Goal: Task Accomplishment & Management: Use online tool/utility

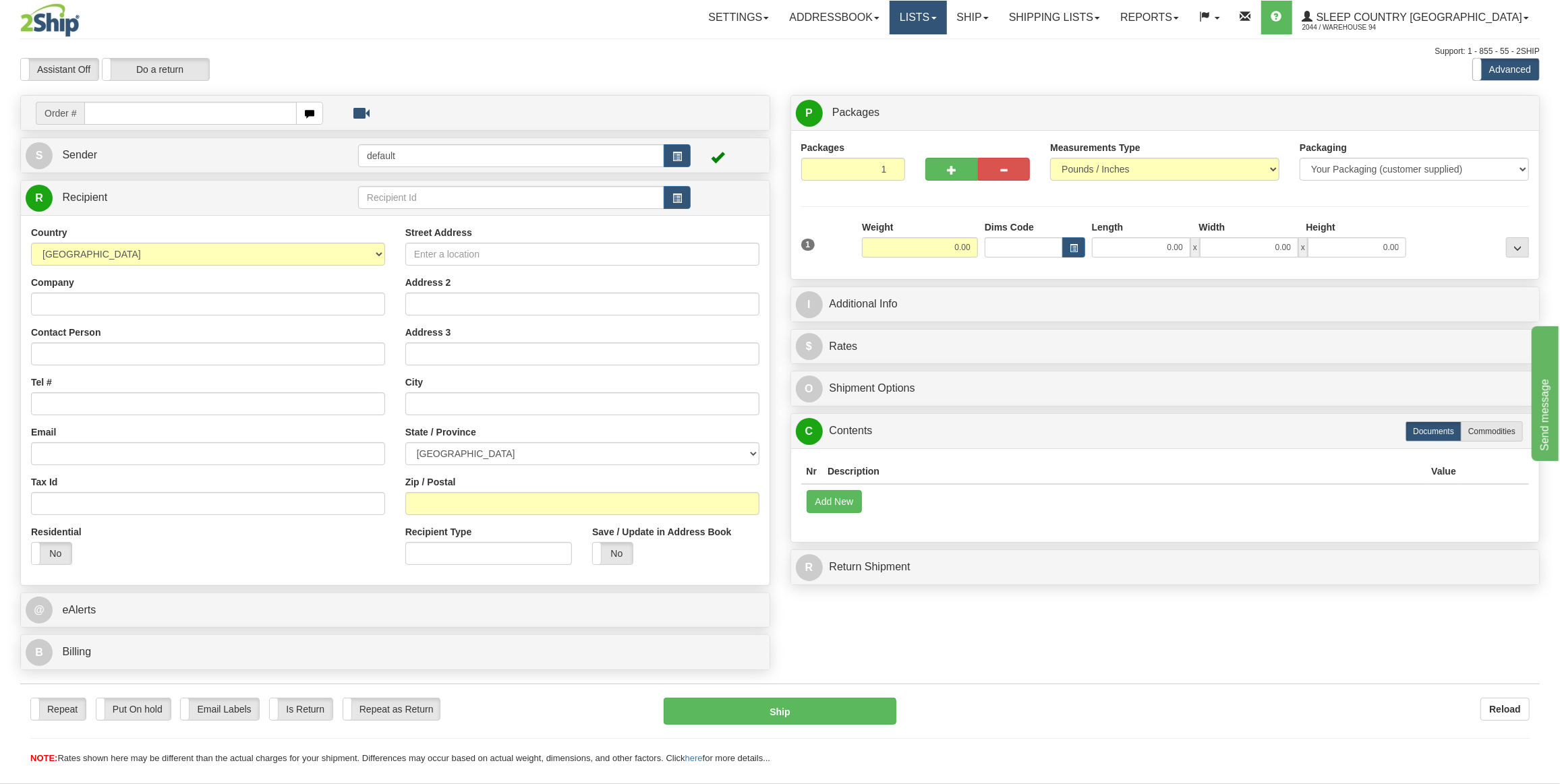
click at [946, 19] on link "Lists" at bounding box center [917, 18] width 56 height 34
drag, startPoint x: 1030, startPoint y: 26, endPoint x: 1022, endPoint y: 36, distance: 12.8
click at [999, 26] on link "Ship" at bounding box center [972, 18] width 52 height 34
click at [984, 68] on span "OnHold / Order Queue" at bounding box center [936, 65] width 95 height 11
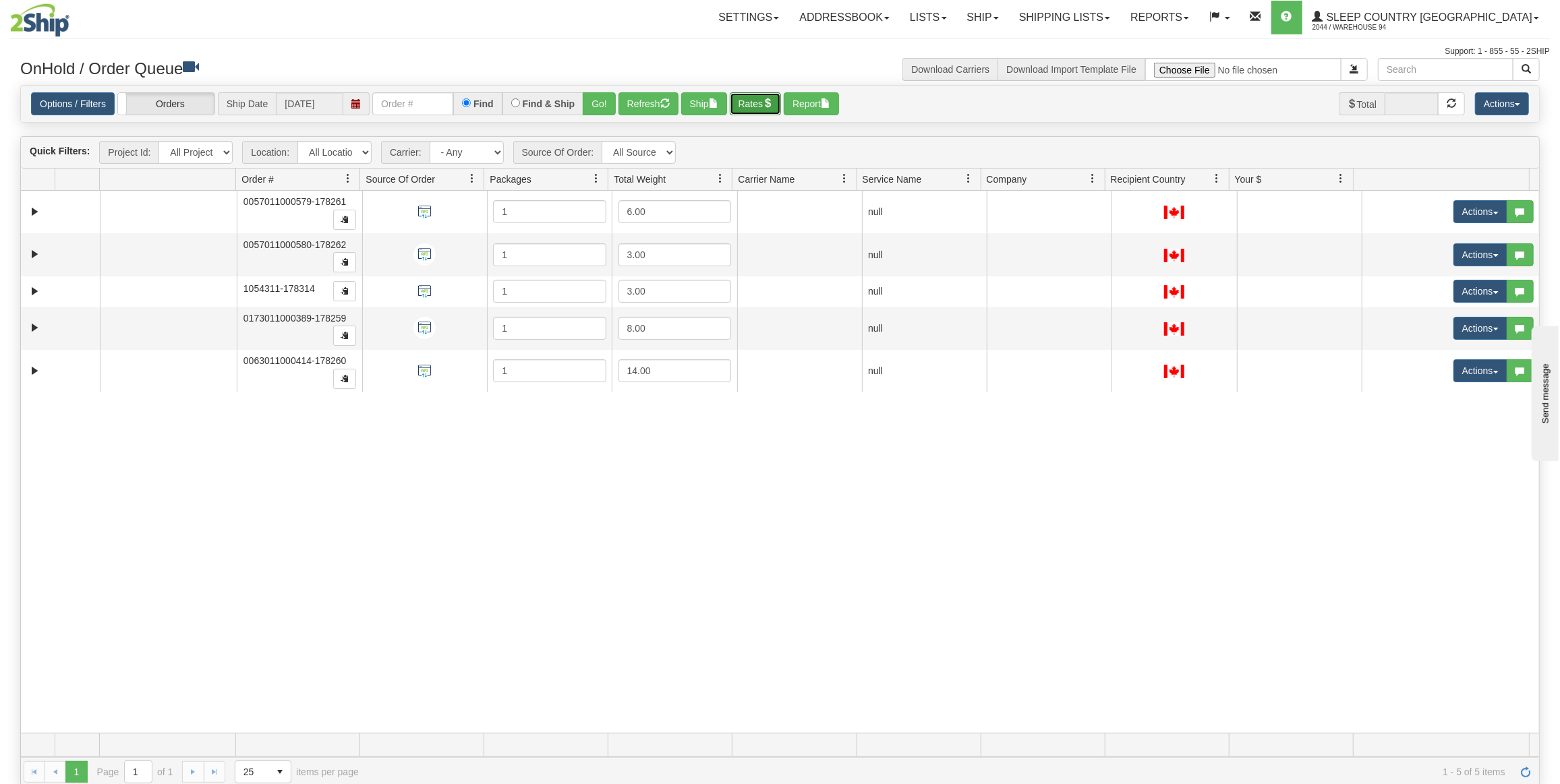
click at [756, 105] on button "Rates" at bounding box center [755, 103] width 52 height 23
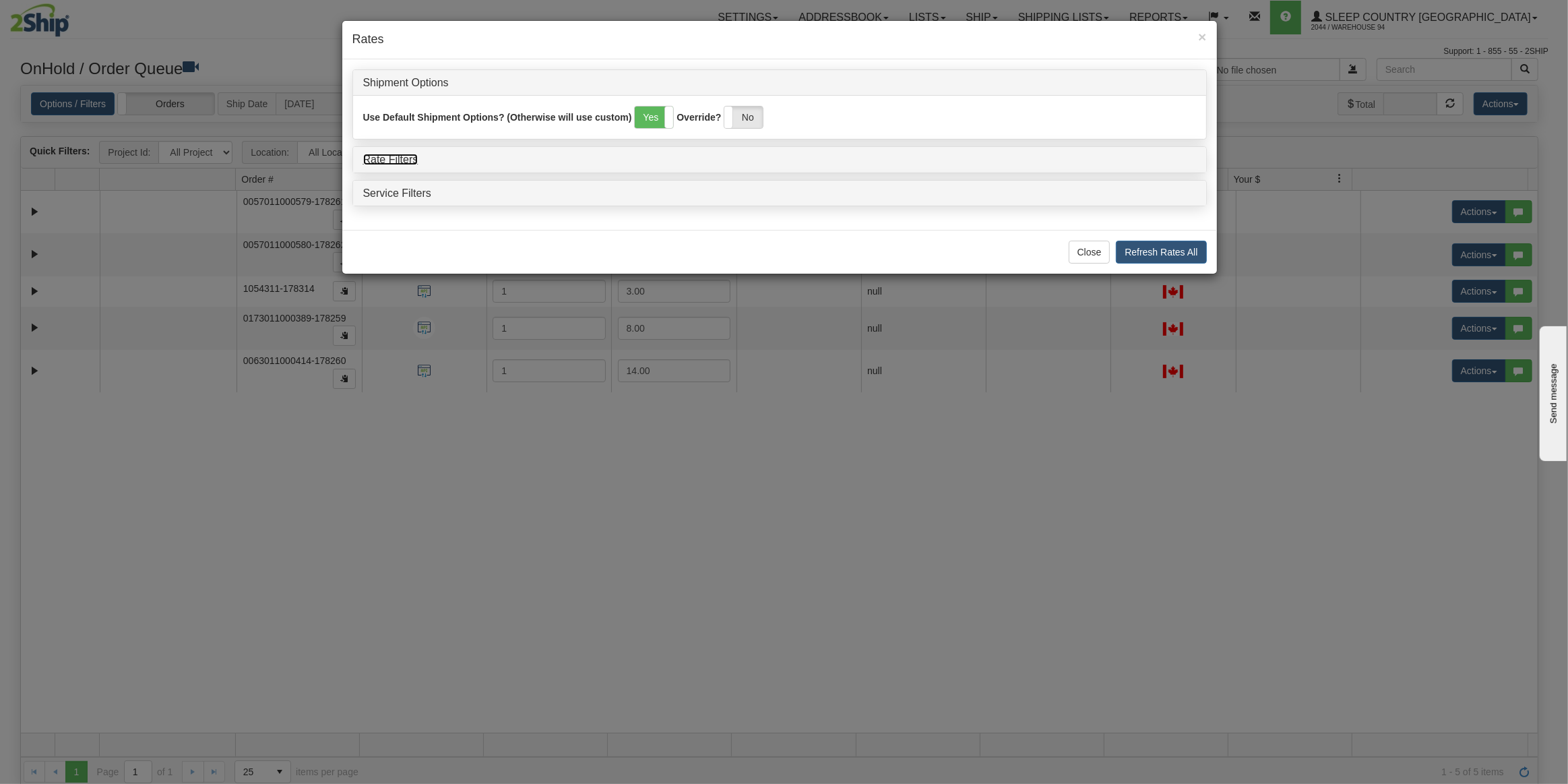
click at [384, 154] on link "Rate Filters" at bounding box center [390, 159] width 55 height 11
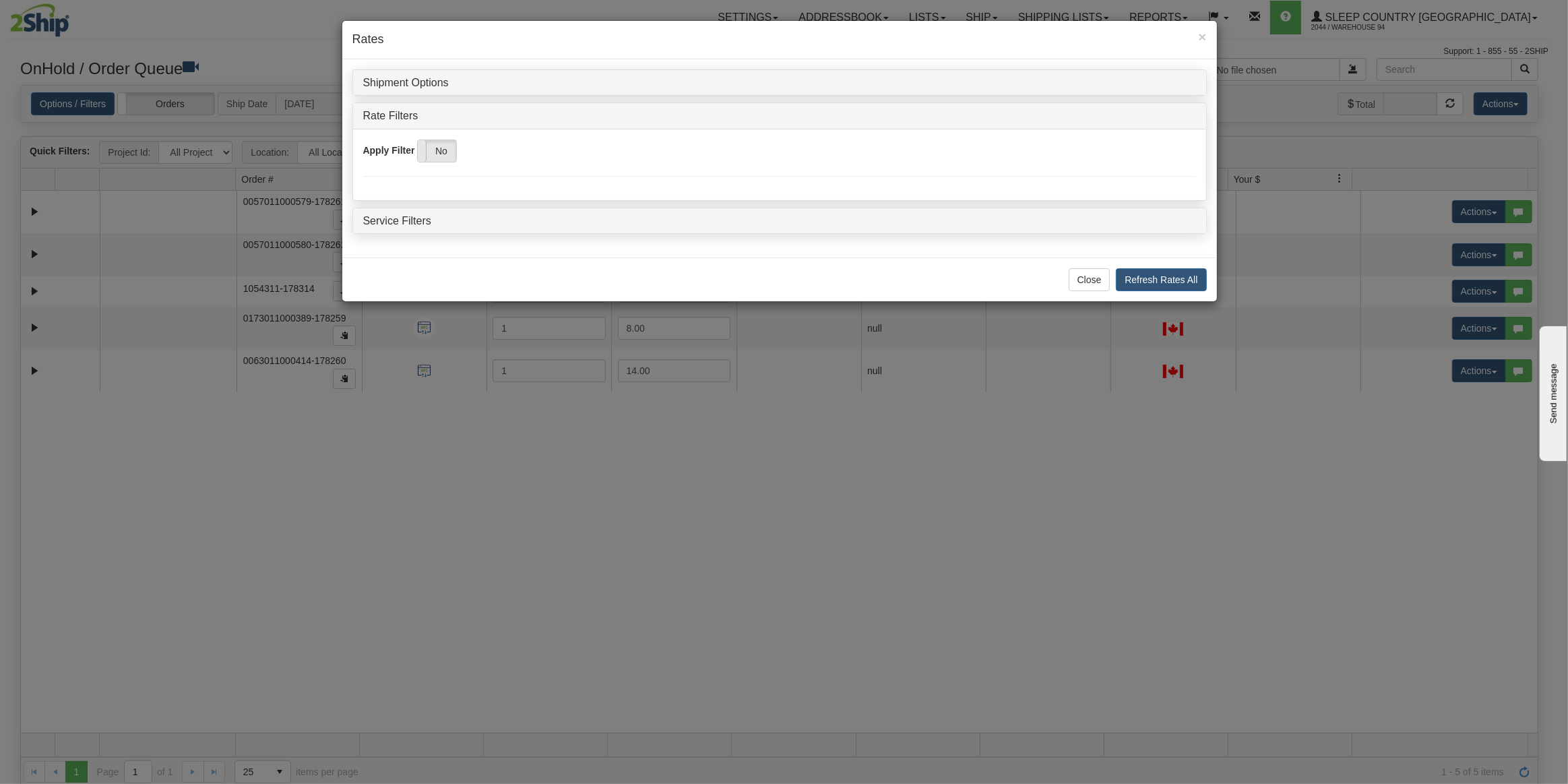
drag, startPoint x: 425, startPoint y: 150, endPoint x: 814, endPoint y: 240, distance: 399.3
click at [425, 151] on span at bounding box center [417, 151] width 18 height 22
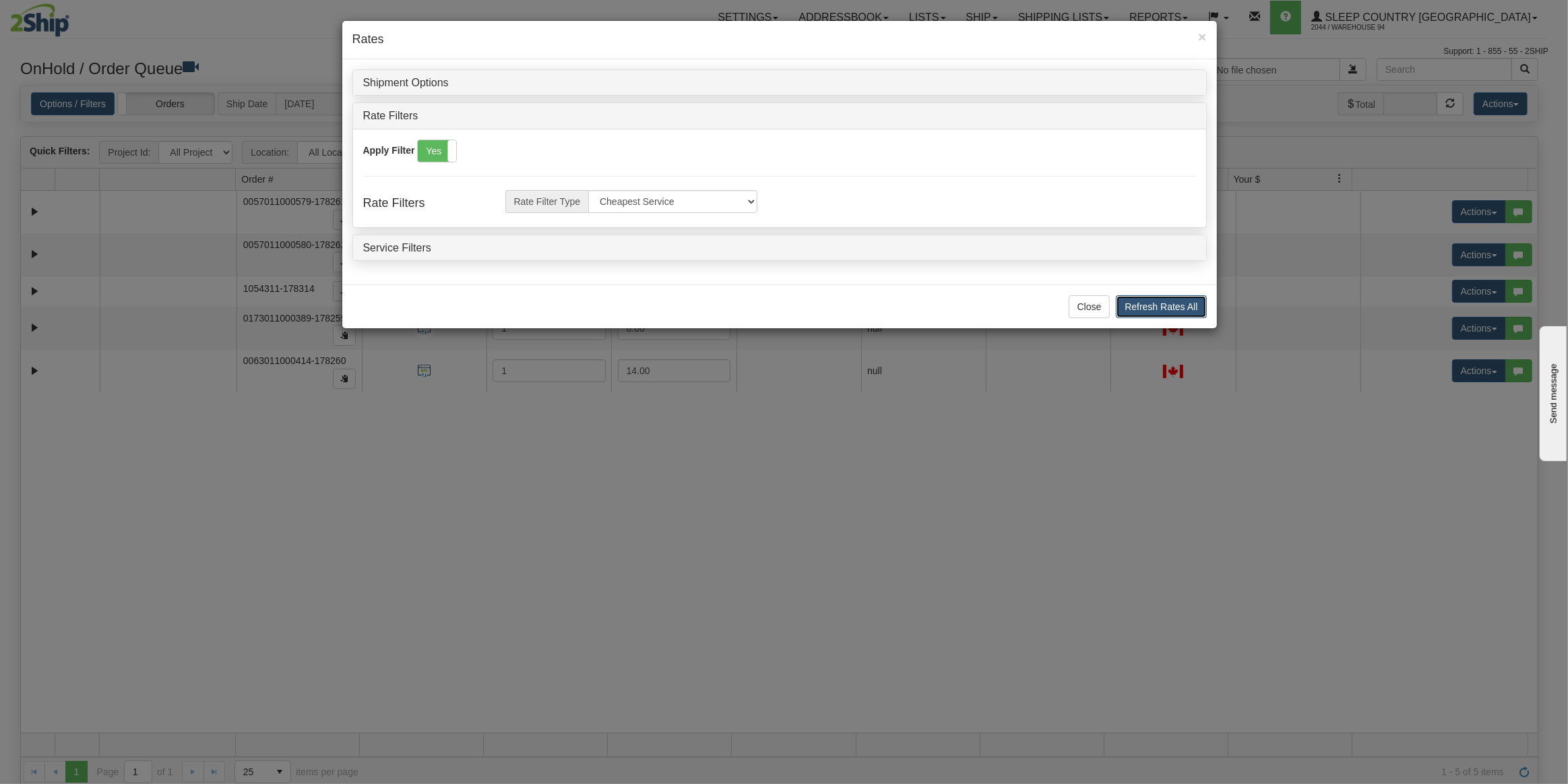
click at [1138, 295] on button "Refresh Rates All" at bounding box center [1160, 307] width 90 height 23
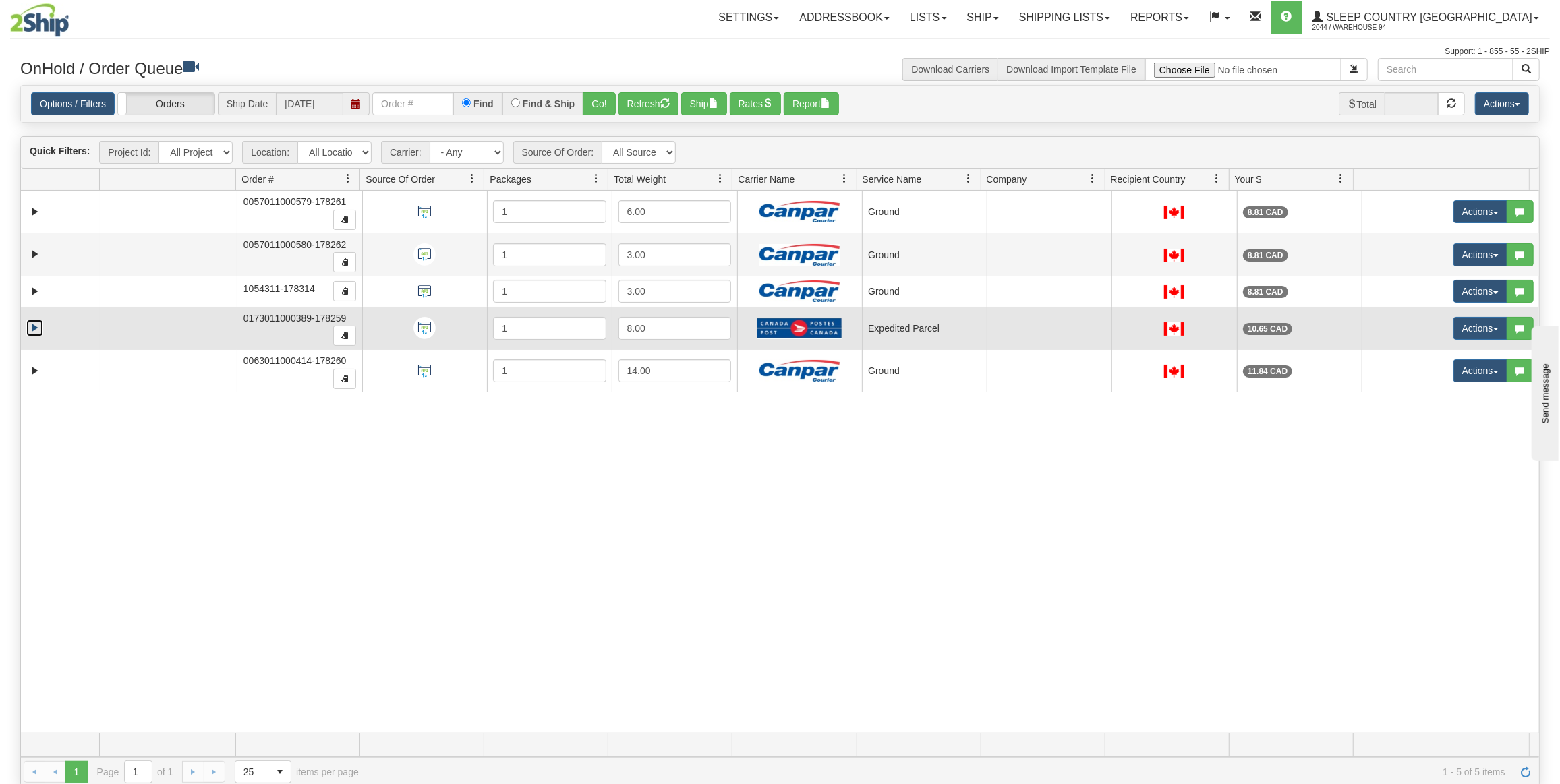
click at [31, 325] on link "Expand" at bounding box center [35, 328] width 17 height 17
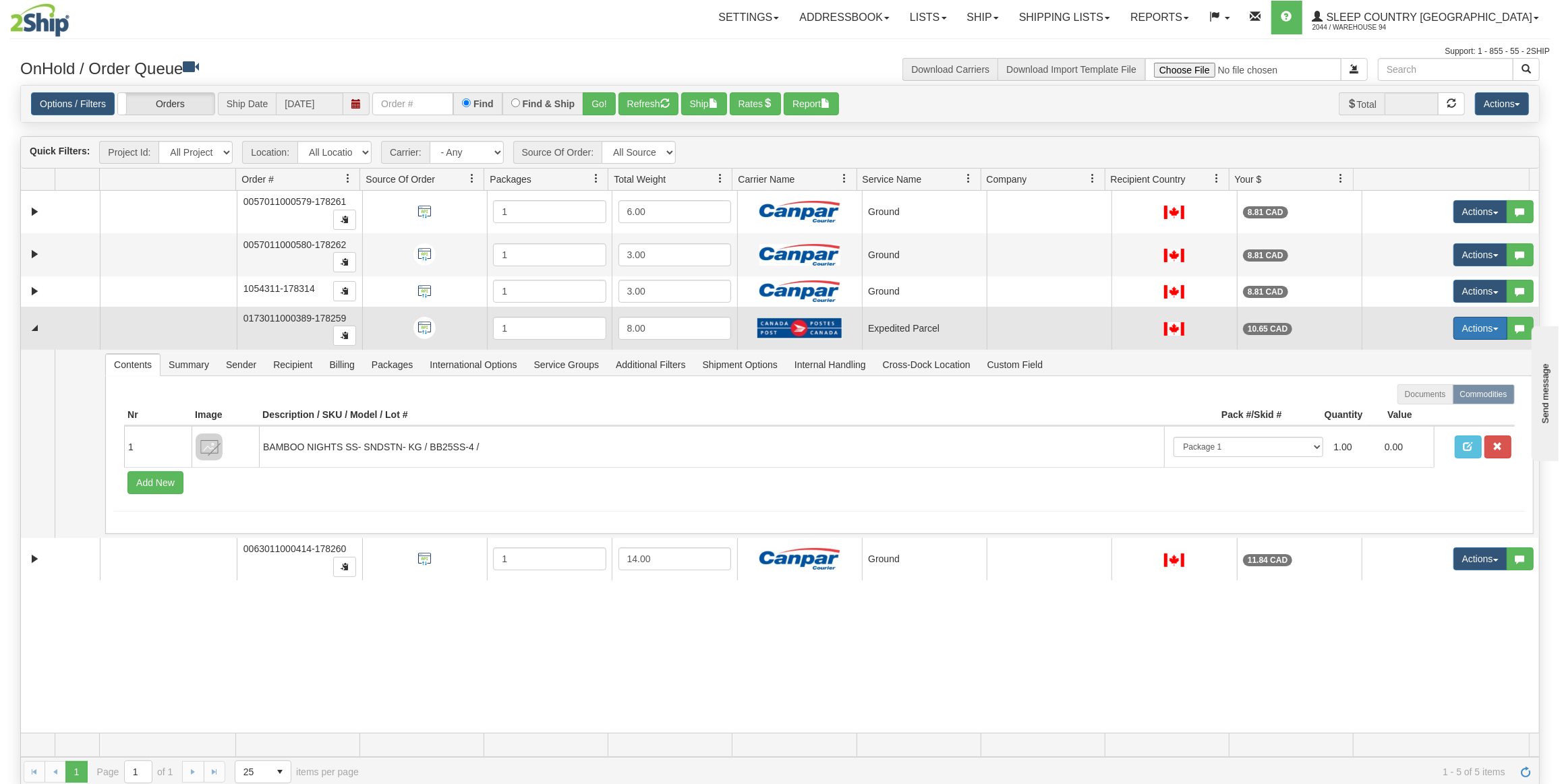
click at [1469, 327] on button "Actions" at bounding box center [1480, 328] width 54 height 23
click at [1409, 349] on span "Open" at bounding box center [1419, 354] width 33 height 11
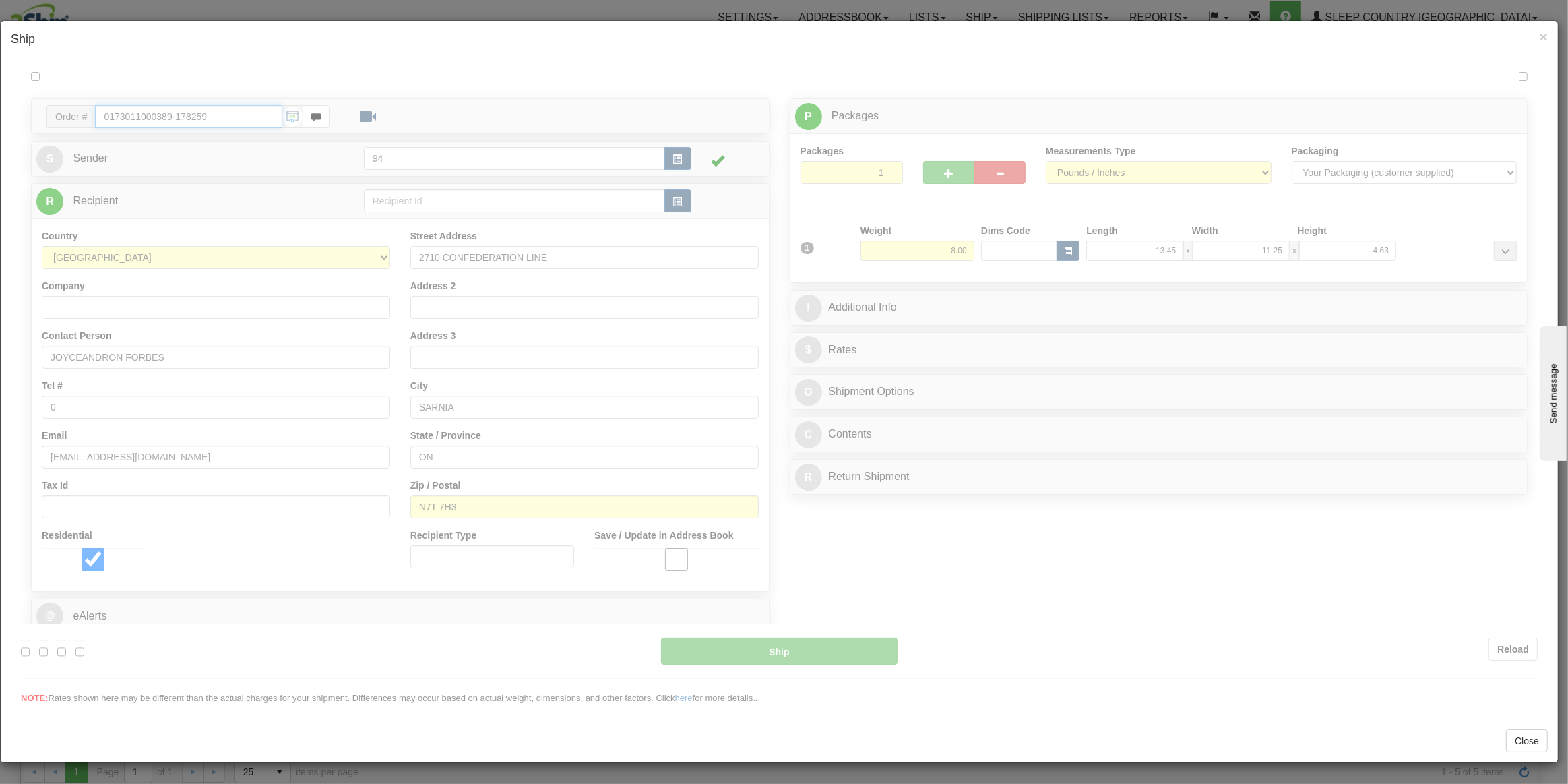
type input "DOM.EP"
type input "10:33"
type input "16:00"
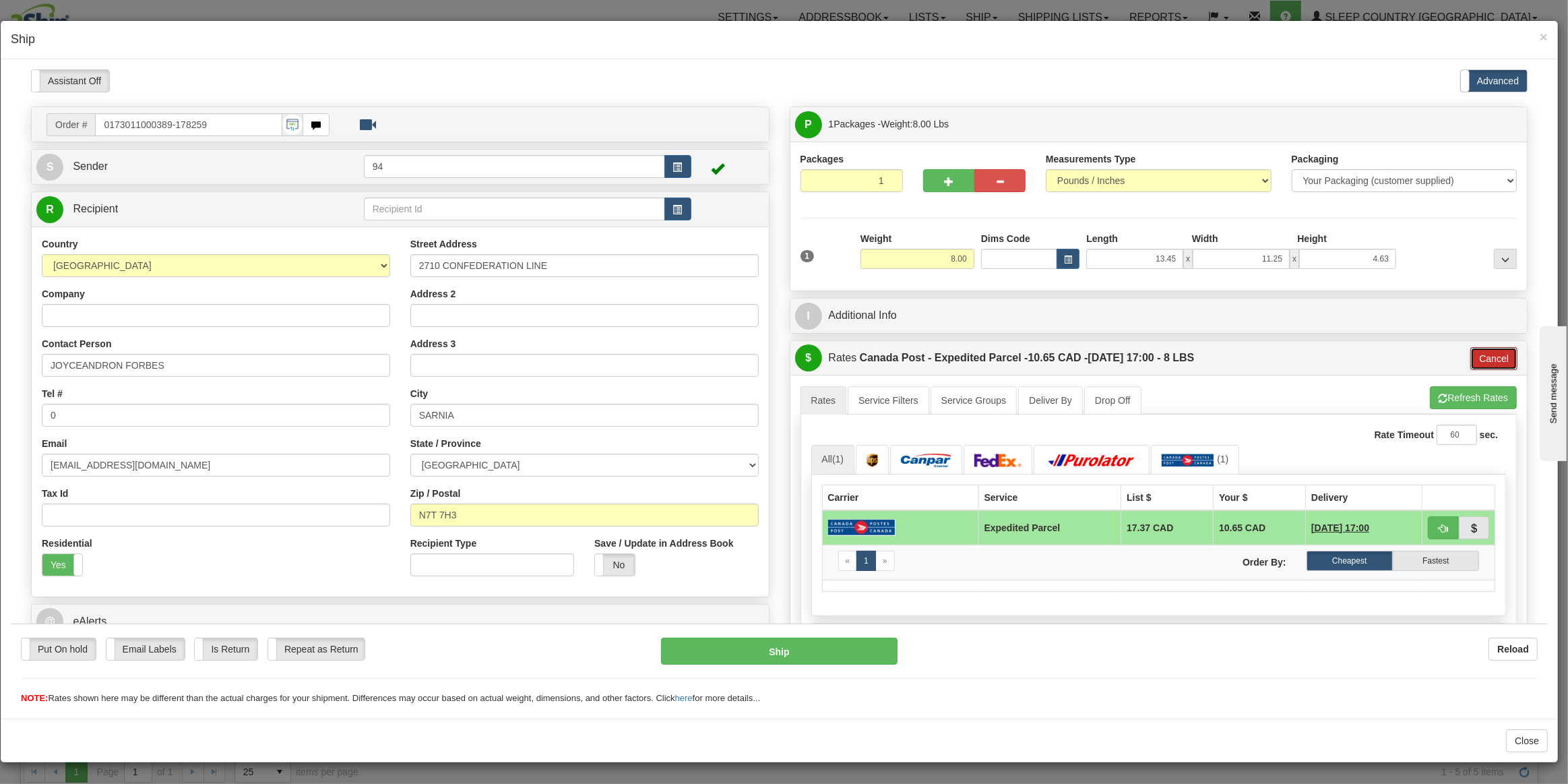
click at [1497, 352] on button "Cancel" at bounding box center [1493, 357] width 47 height 23
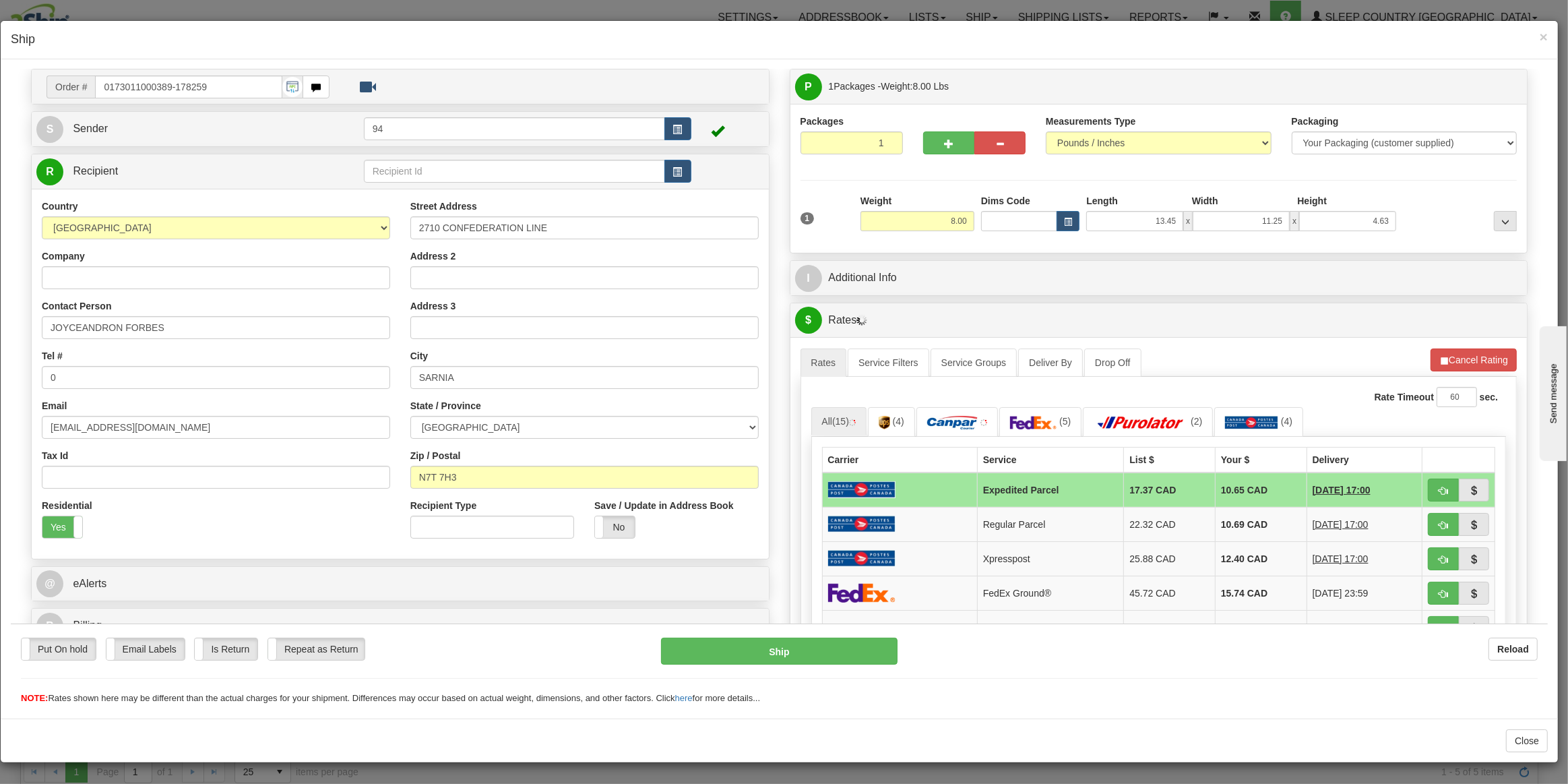
scroll to position [122, 0]
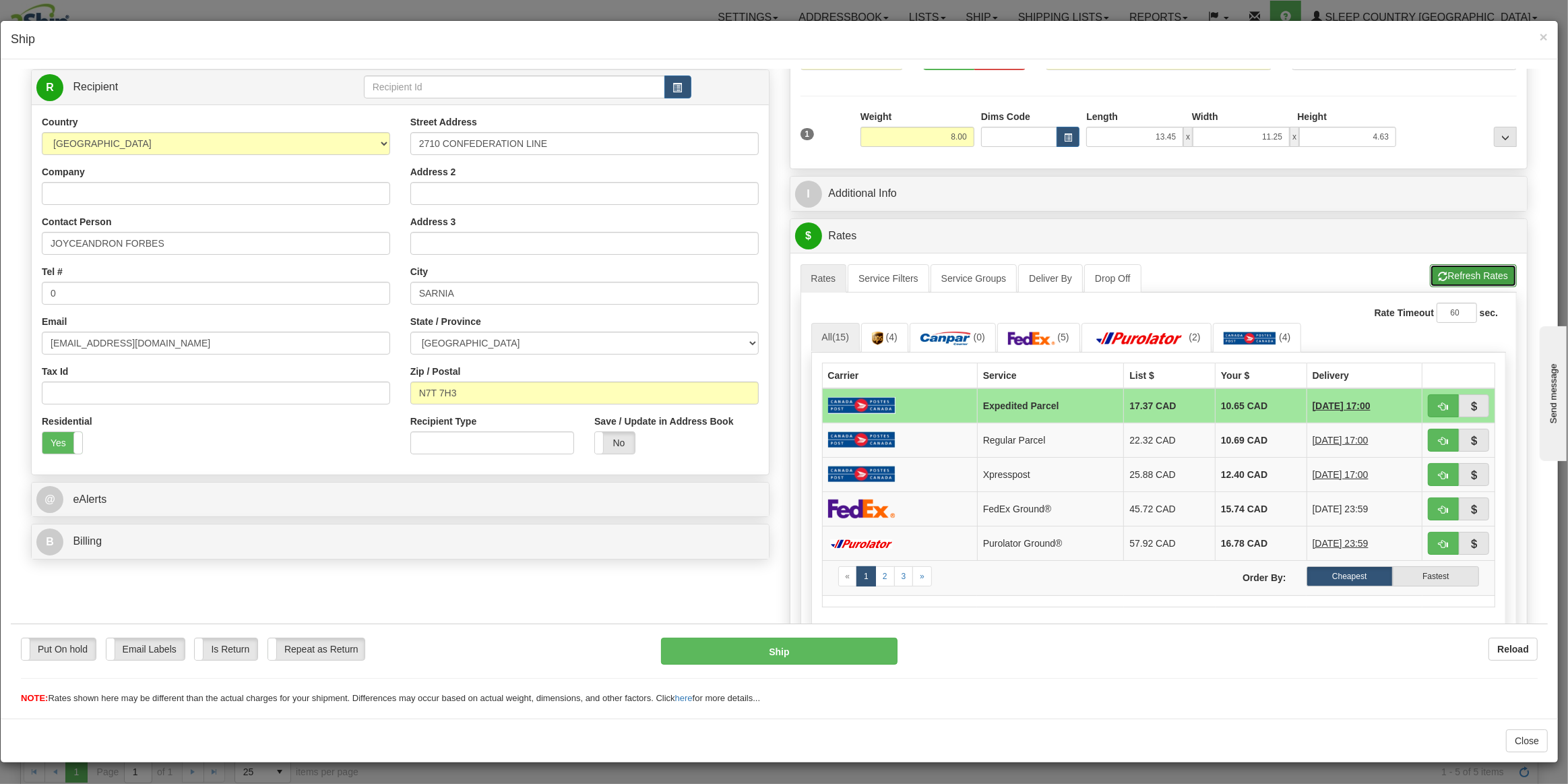
click at [1456, 269] on button "Refresh Rates" at bounding box center [1472, 275] width 87 height 23
click at [933, 341] on link "(0)" at bounding box center [952, 337] width 86 height 29
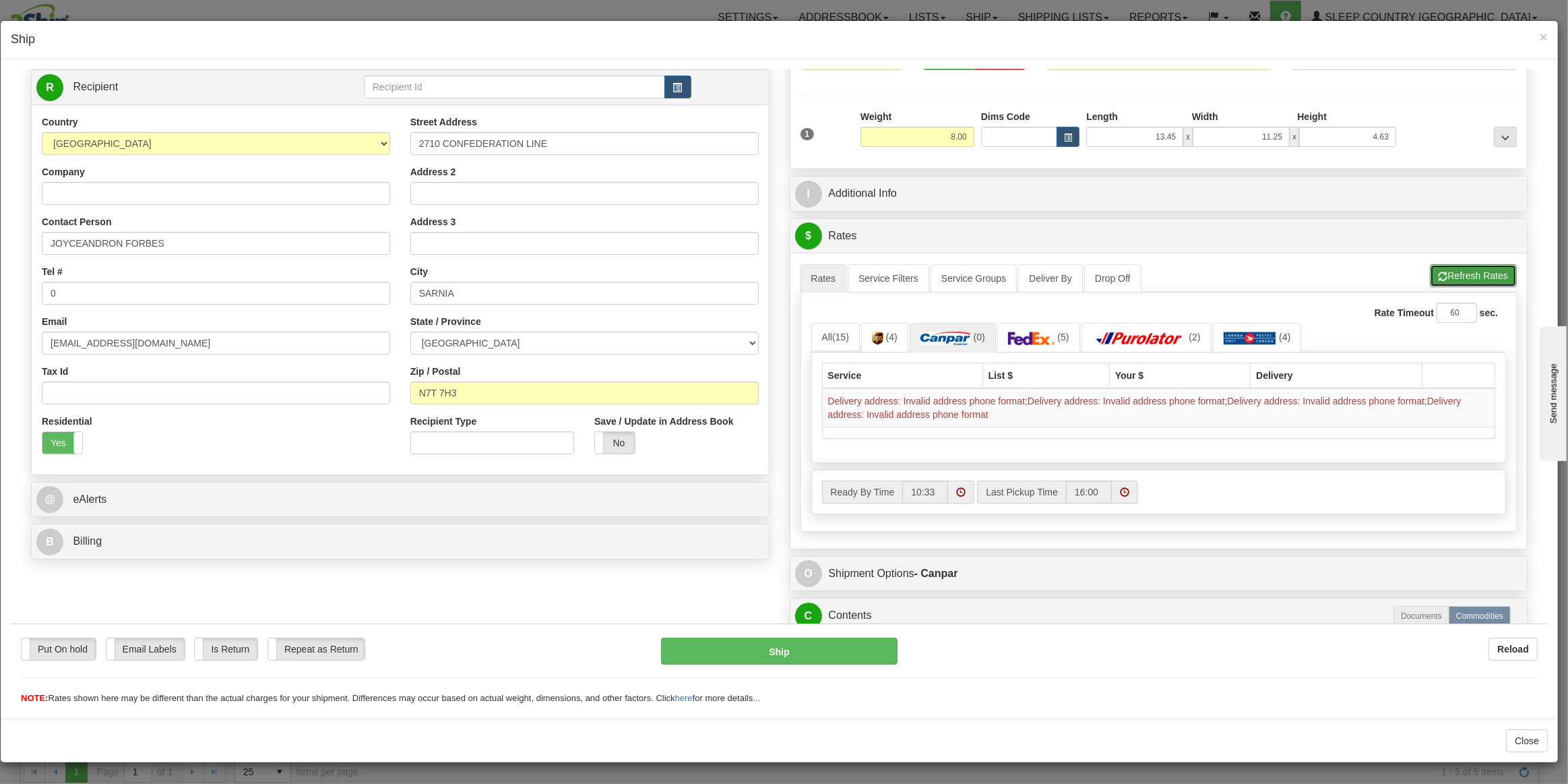
click at [1483, 267] on button "Refresh Rates" at bounding box center [1472, 275] width 87 height 23
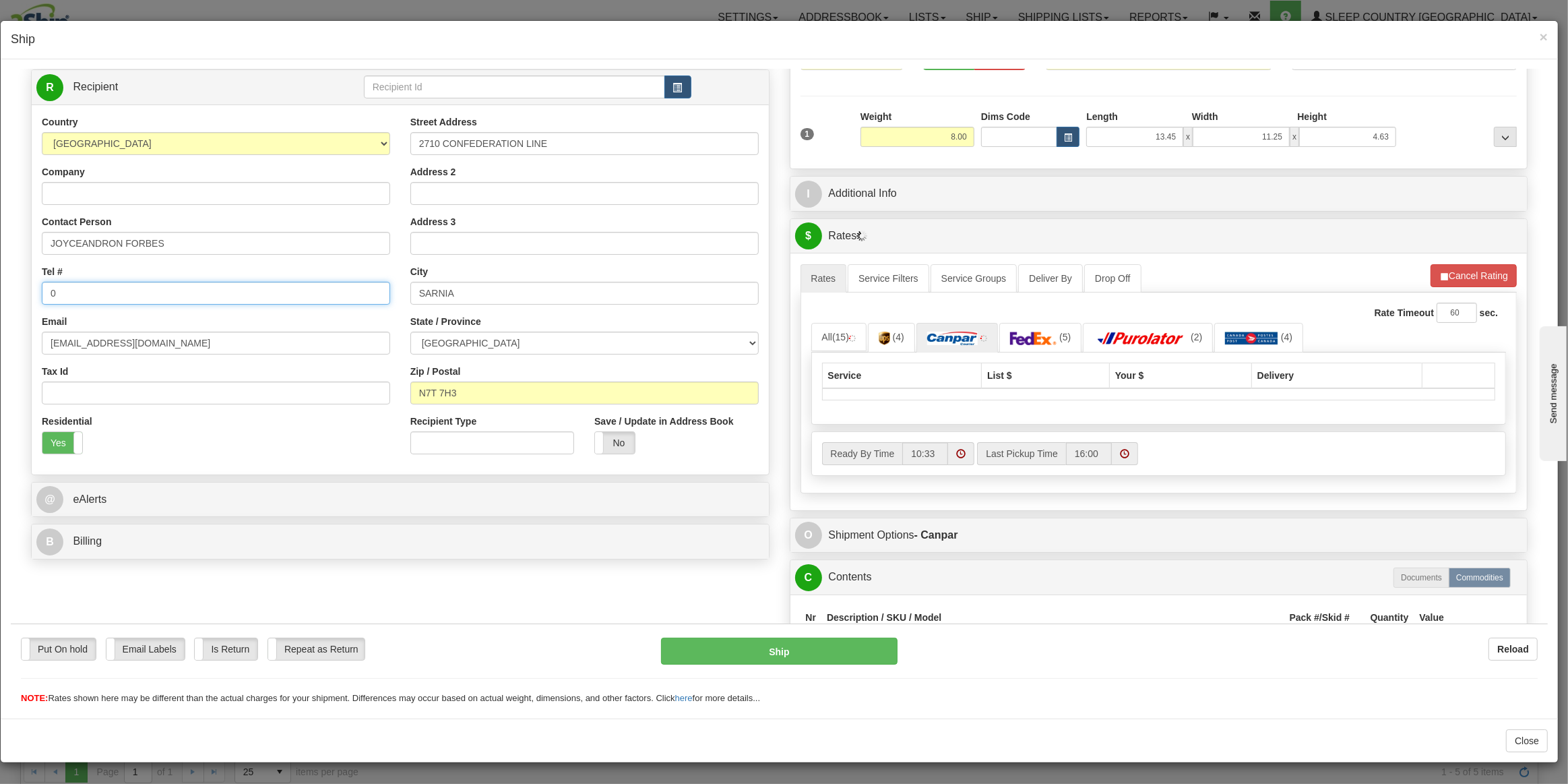
click at [81, 286] on input "0" at bounding box center [217, 293] width 349 height 23
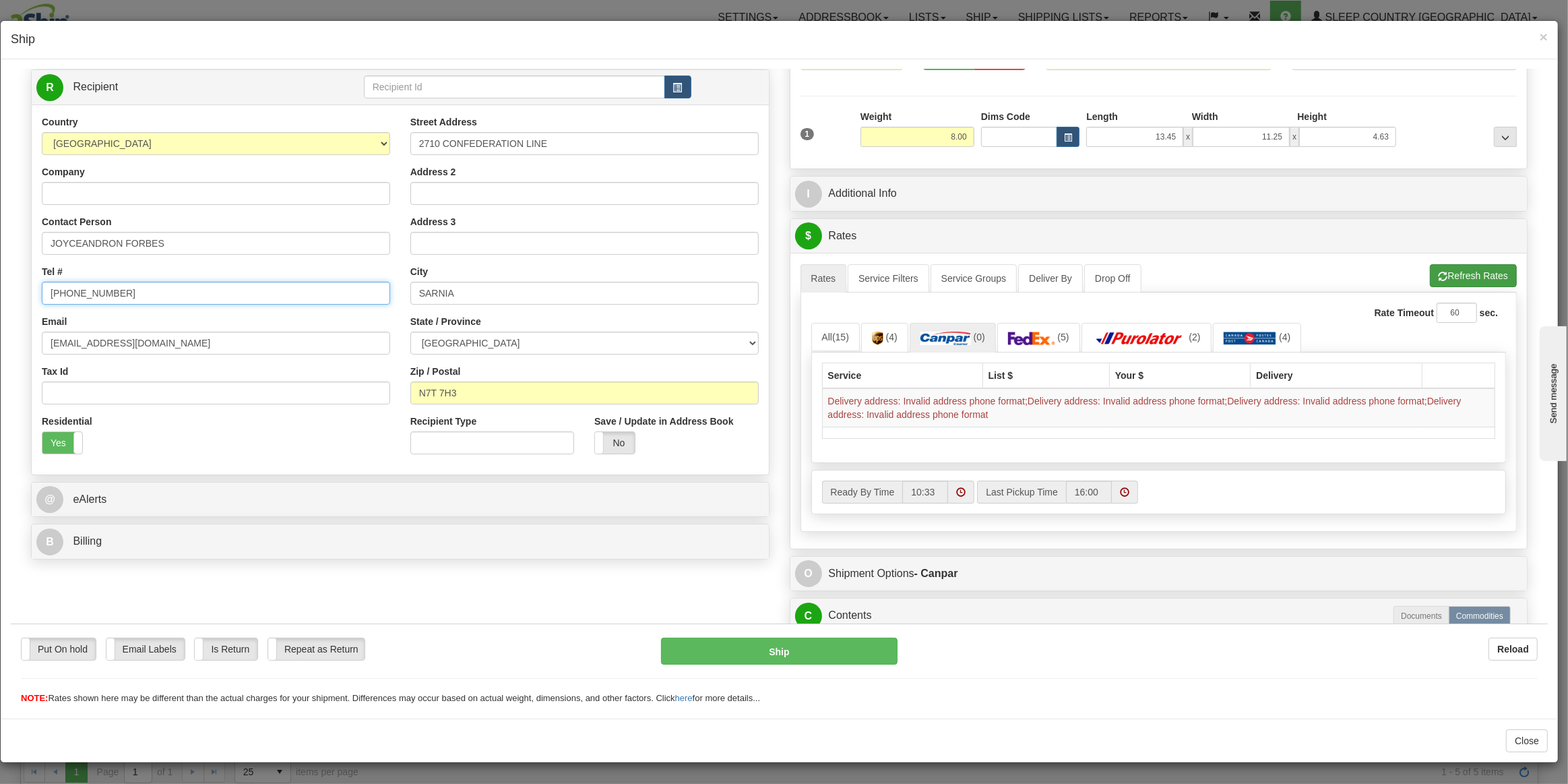
type input "[PHONE_NUMBER]"
click at [1486, 264] on button "Refresh Rates" at bounding box center [1472, 275] width 87 height 23
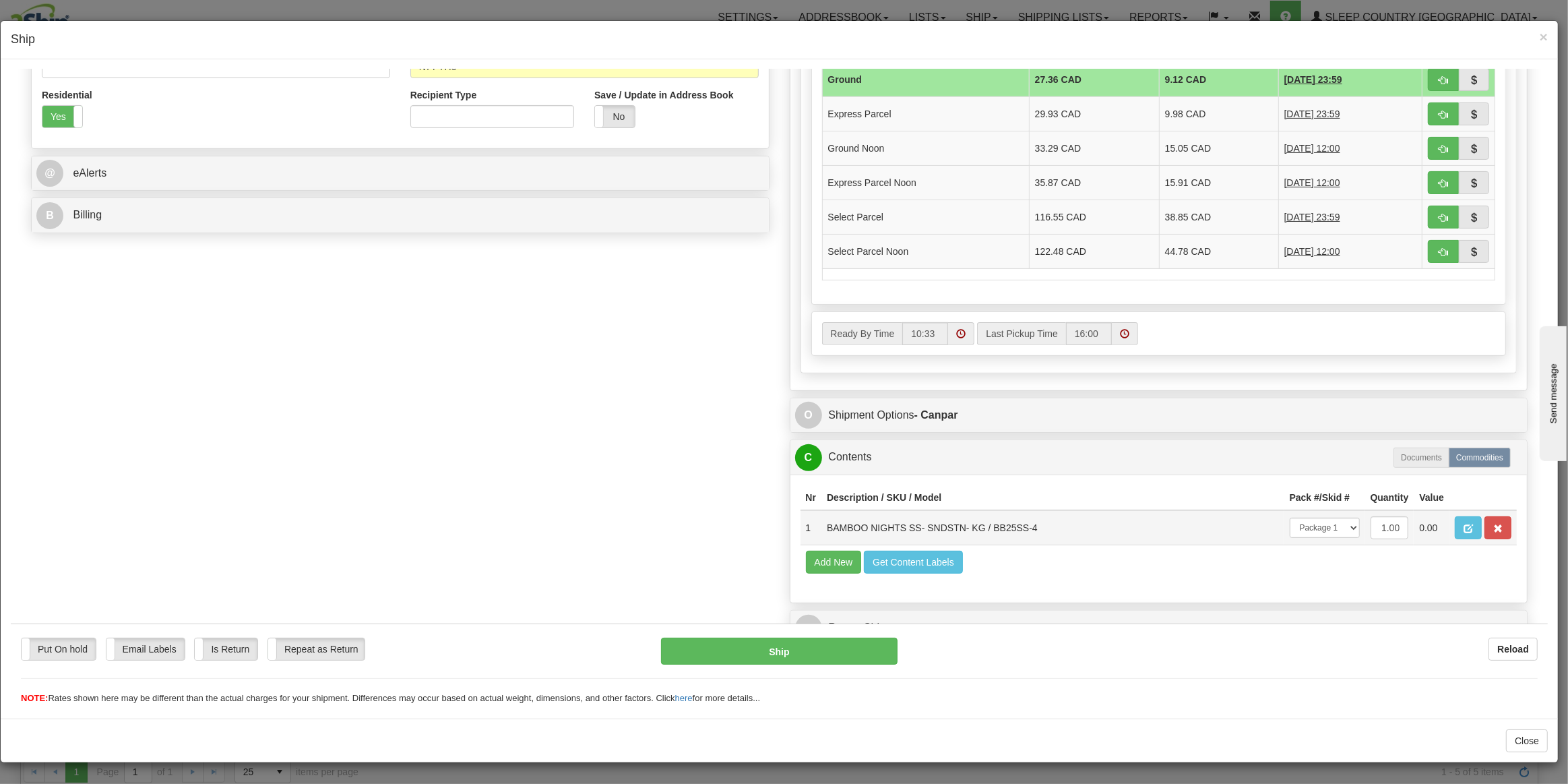
scroll to position [452, 0]
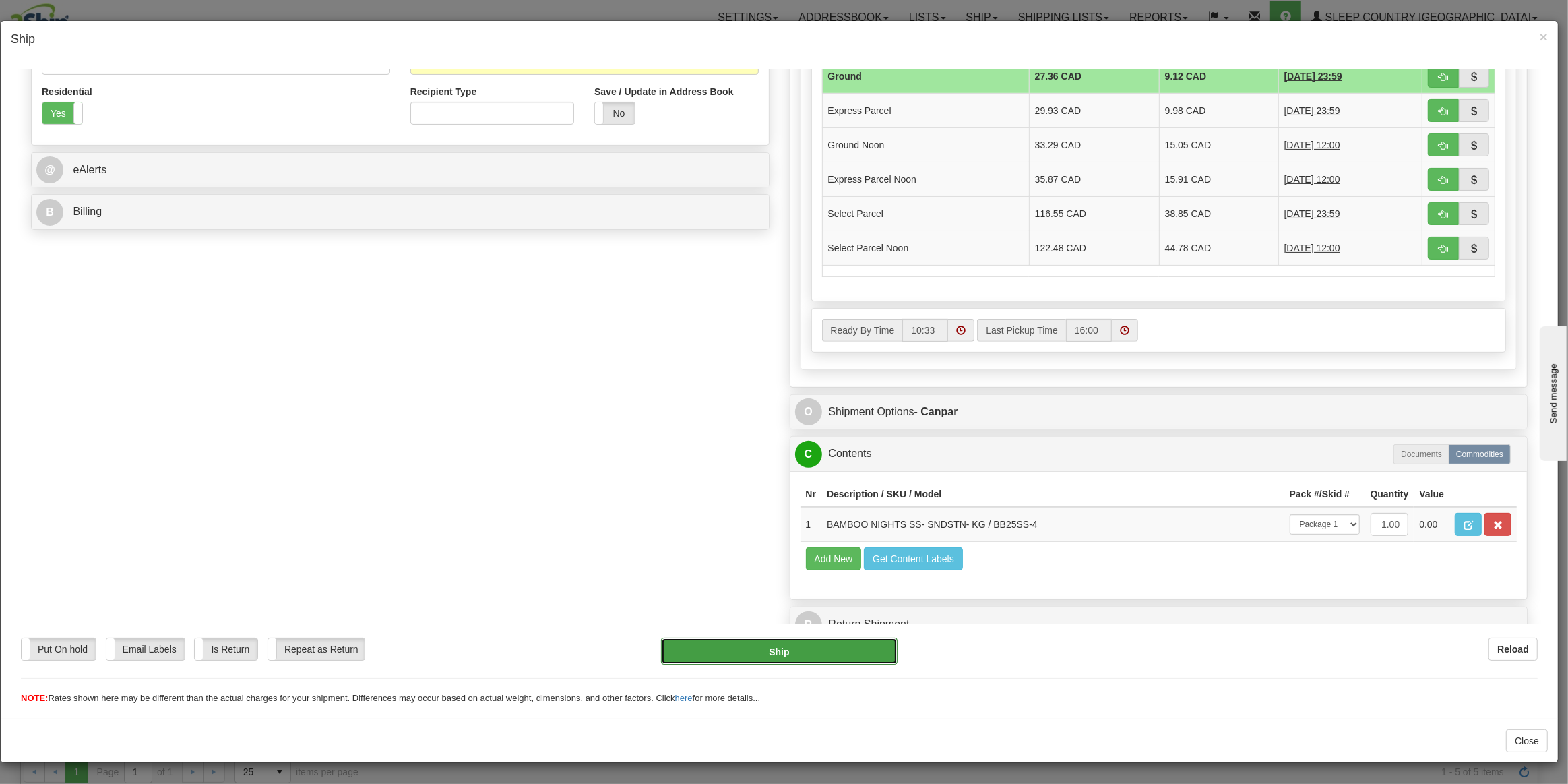
click at [746, 645] on button "Ship" at bounding box center [779, 650] width 236 height 27
type input "1"
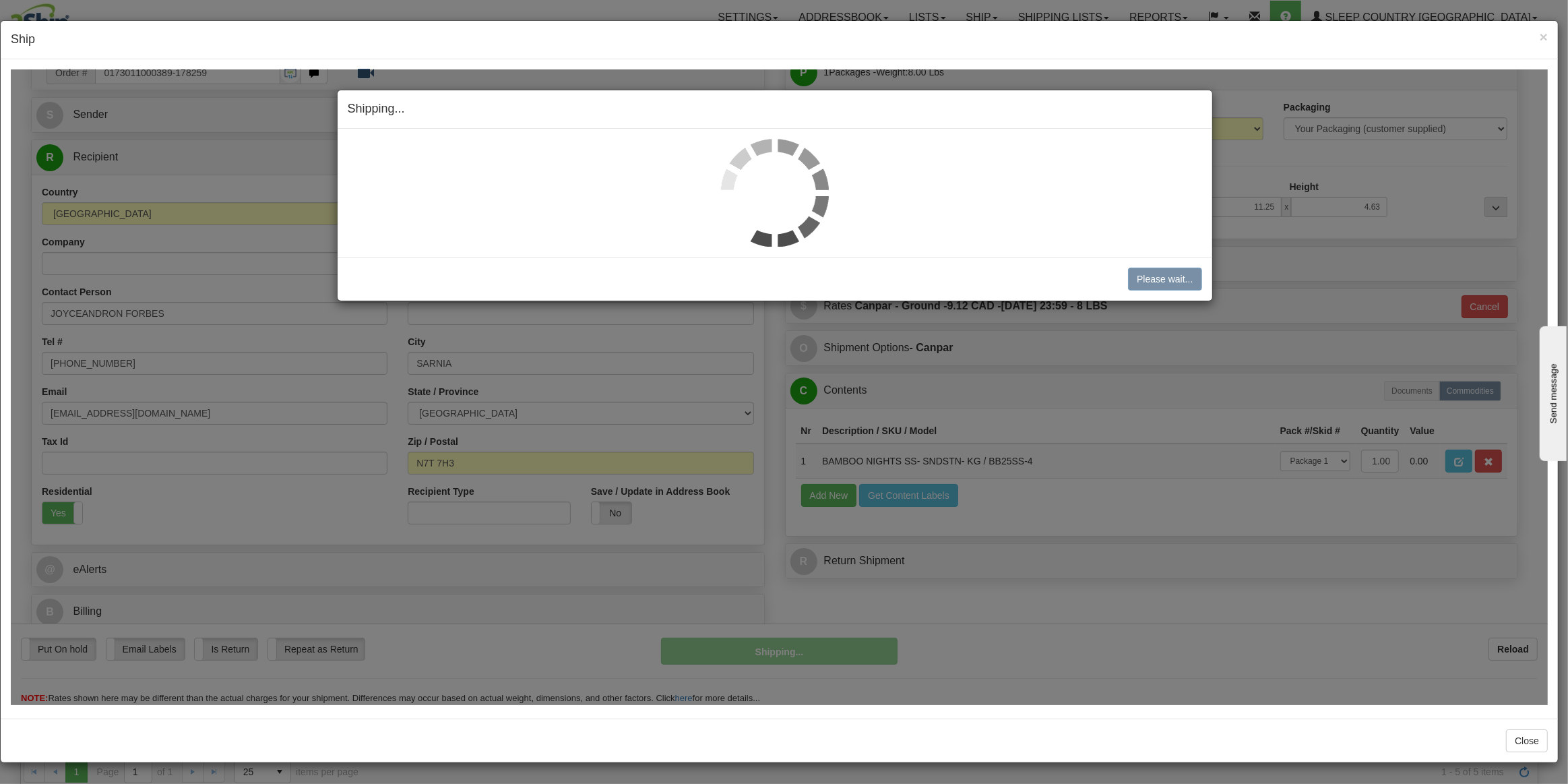
scroll to position [50, 0]
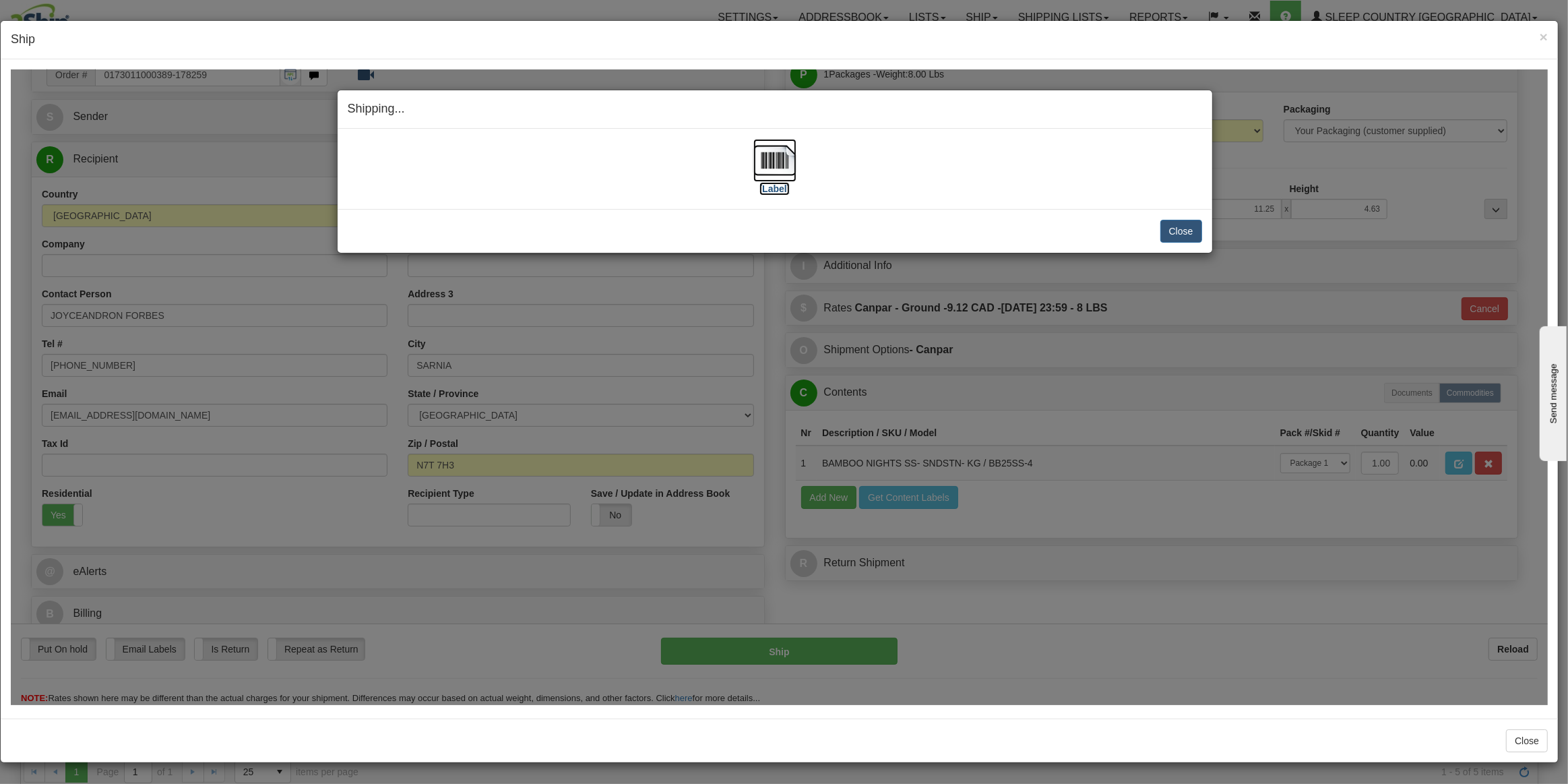
click at [768, 167] on img at bounding box center [775, 159] width 43 height 43
click at [754, 153] on link "[Label]" at bounding box center [775, 173] width 43 height 39
click at [1180, 228] on button "Close" at bounding box center [1181, 231] width 42 height 23
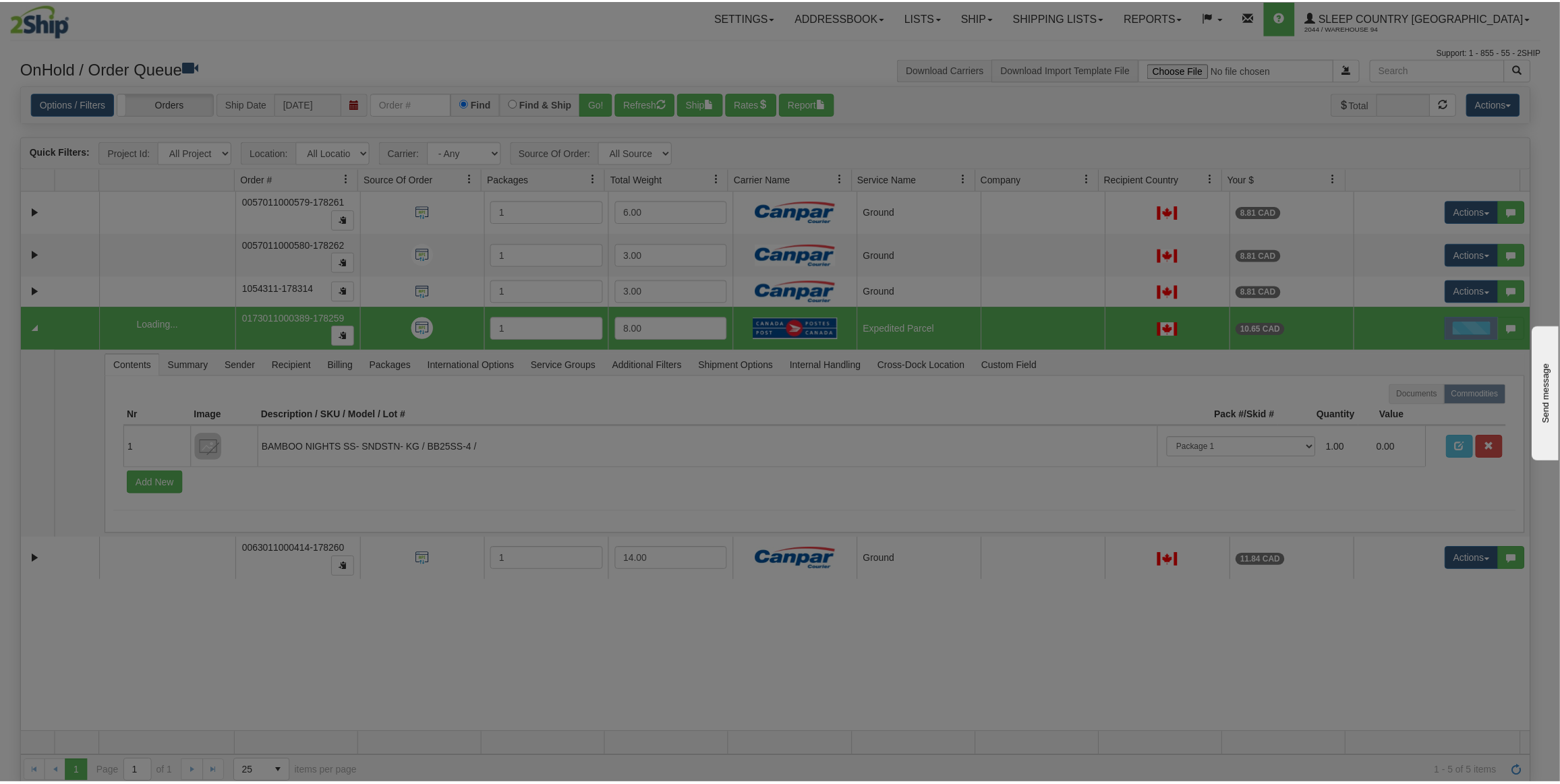
scroll to position [0, 0]
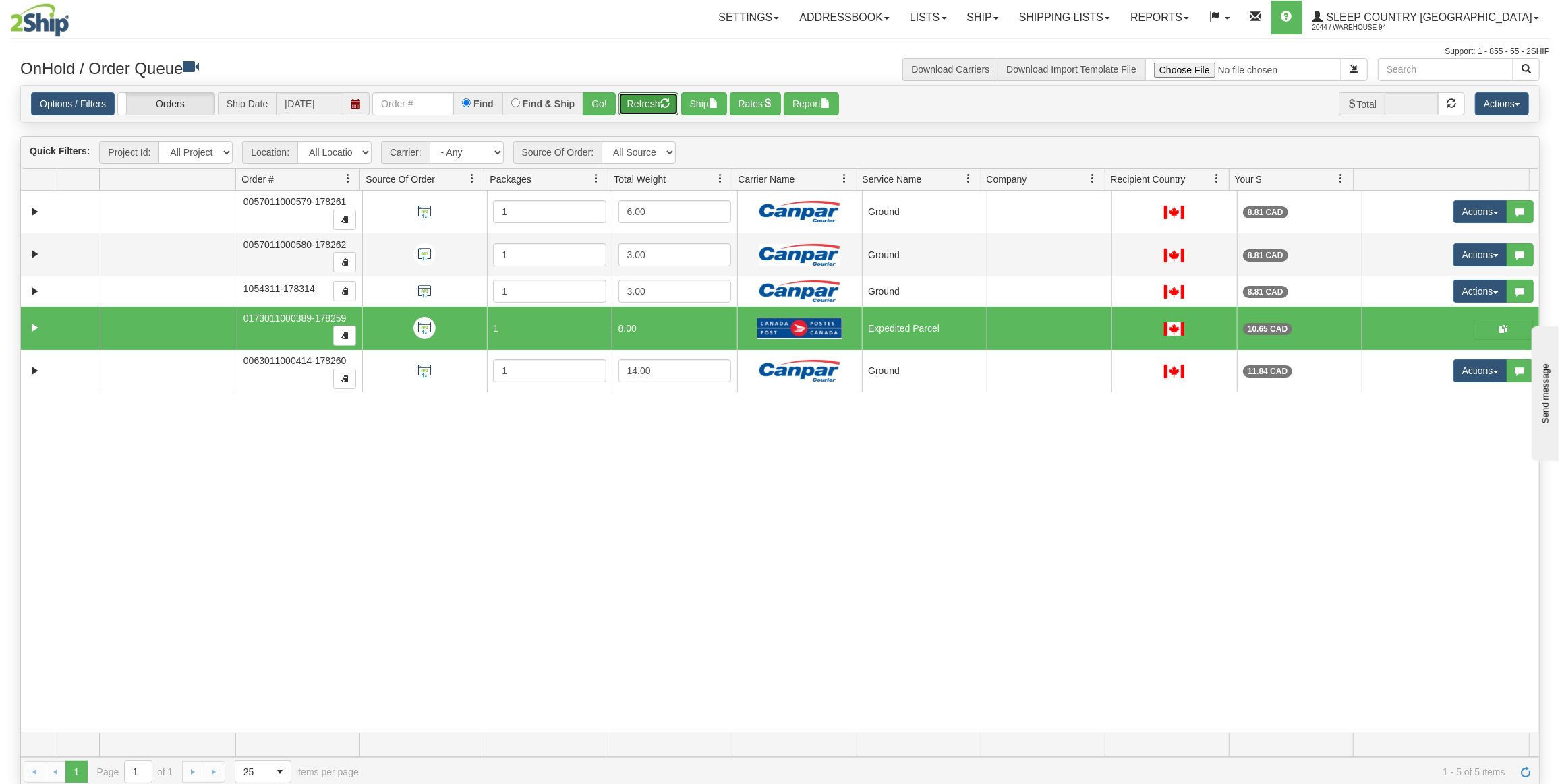
click at [663, 108] on button "Refresh" at bounding box center [648, 103] width 60 height 23
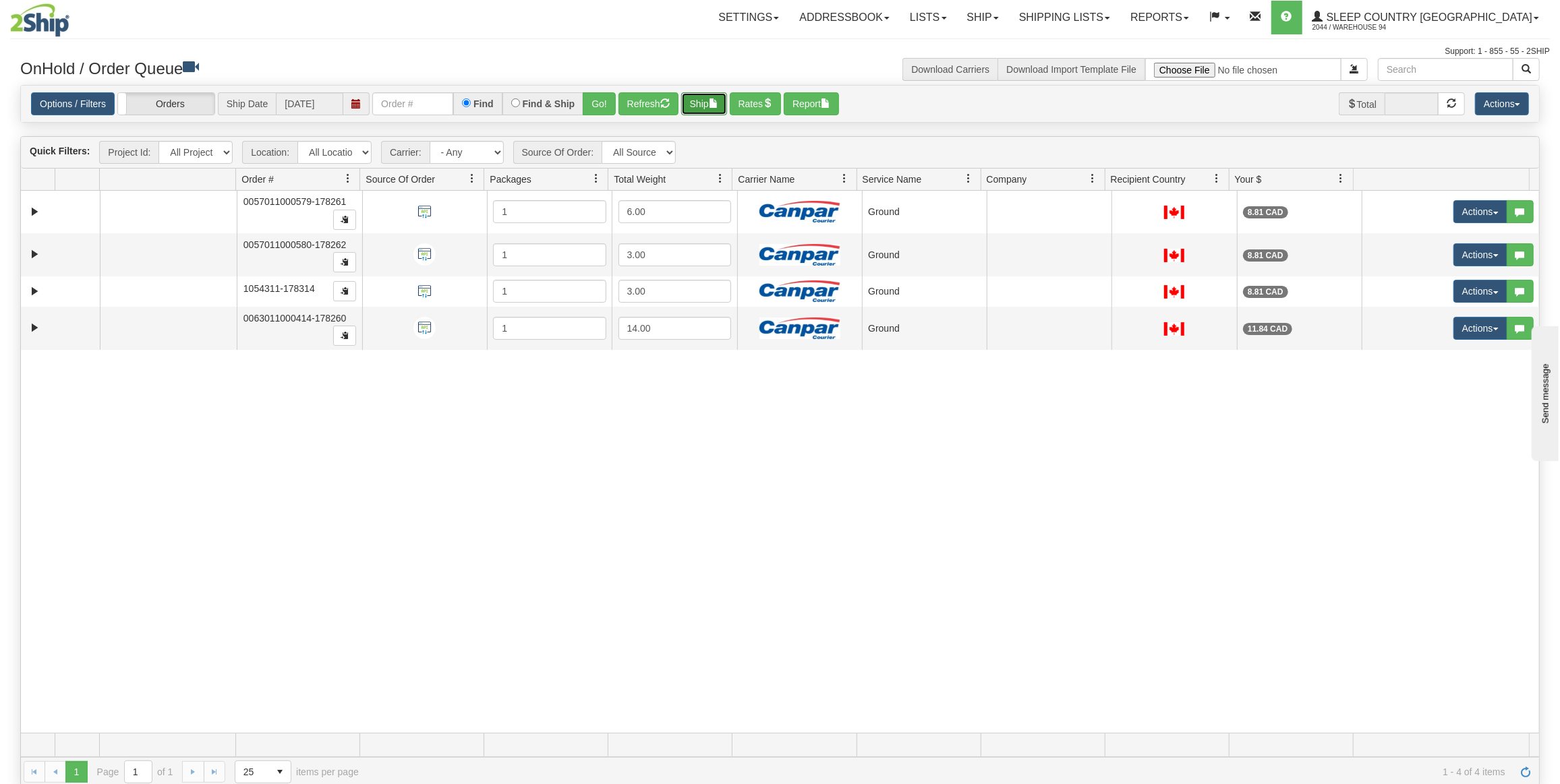
click at [687, 103] on button "Ship" at bounding box center [704, 103] width 46 height 23
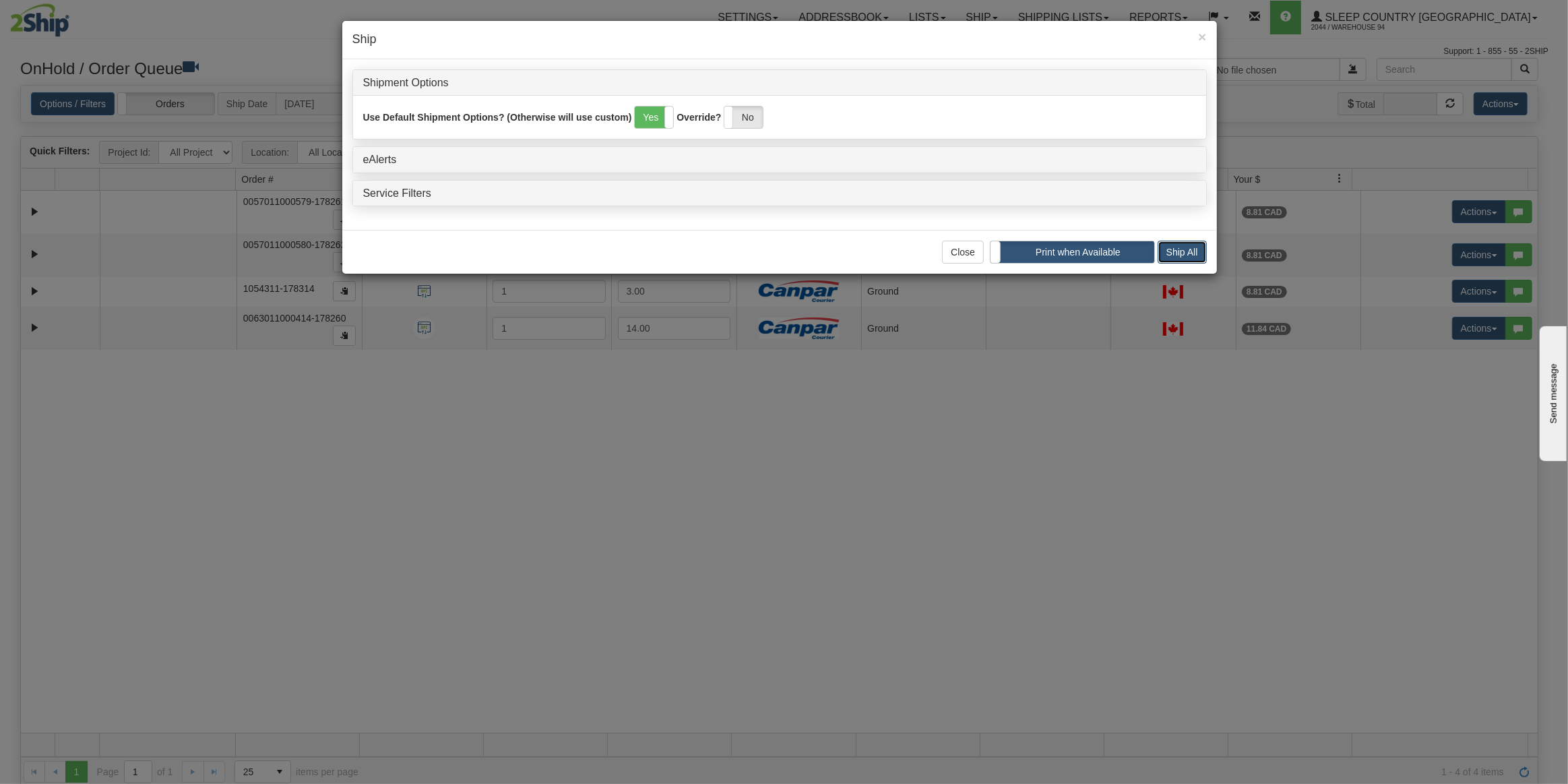
drag, startPoint x: 1181, startPoint y: 253, endPoint x: 1174, endPoint y: 255, distance: 7.3
click at [1181, 253] on button "Ship All" at bounding box center [1182, 252] width 49 height 23
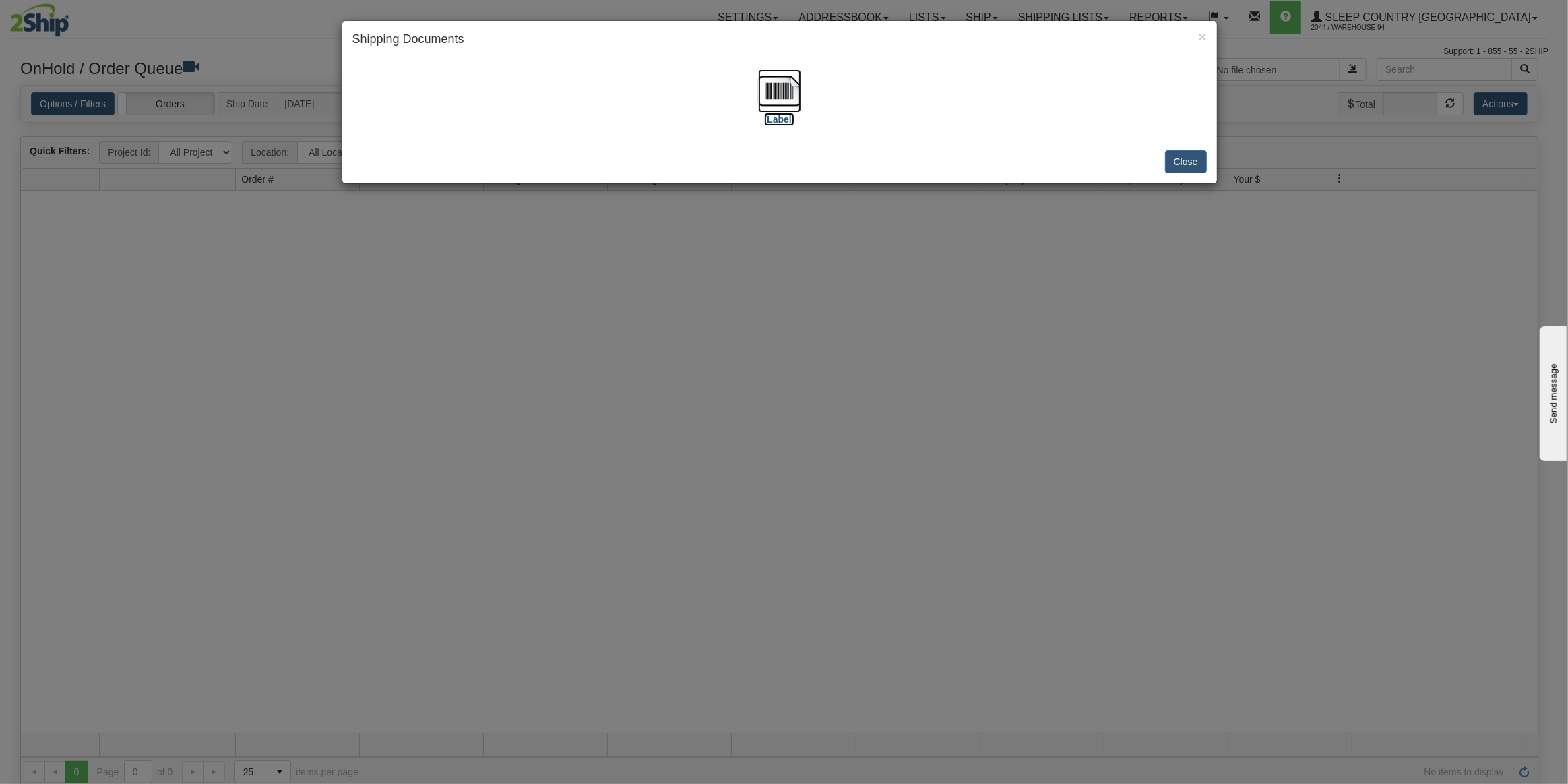
click at [772, 90] on img at bounding box center [780, 91] width 43 height 43
click at [1186, 159] on button "Close" at bounding box center [1186, 161] width 42 height 23
